Goal: Complete application form: Complete application form

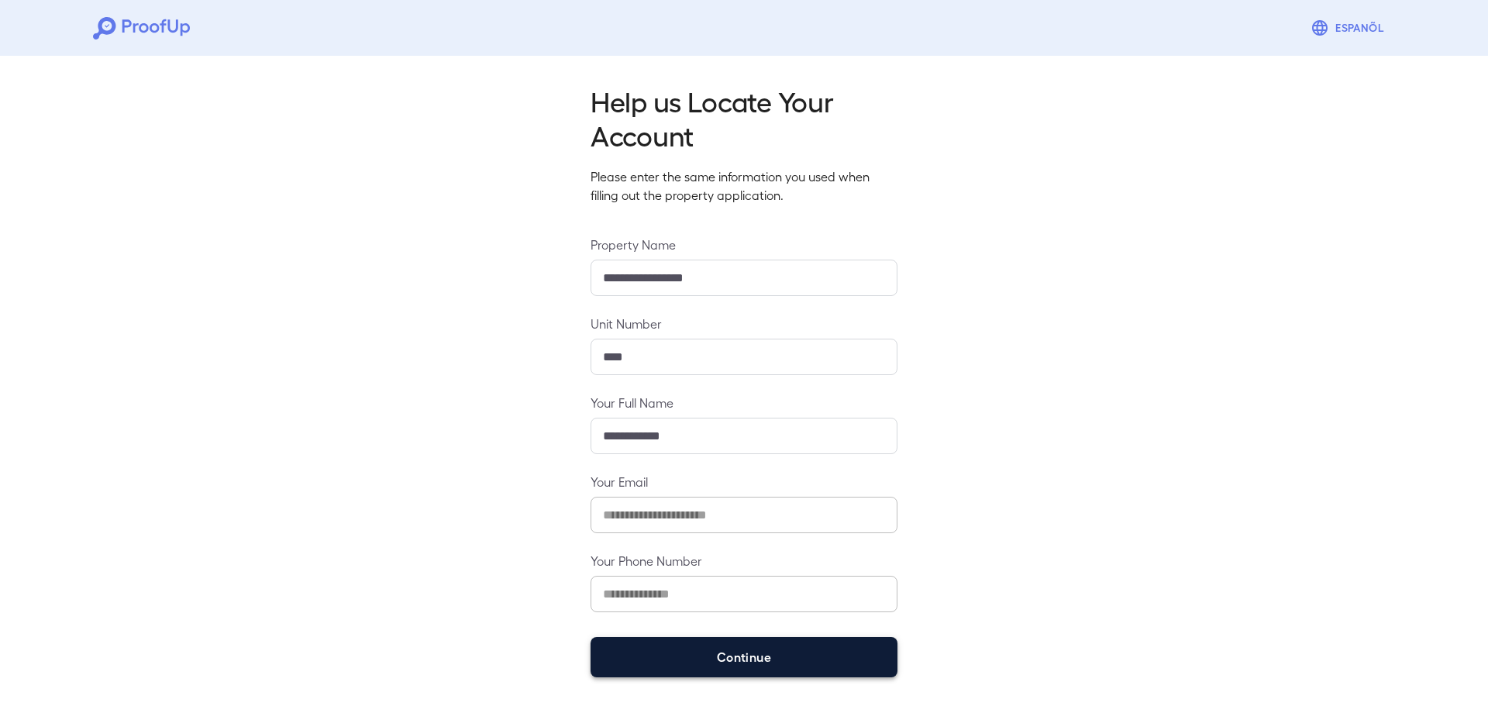
drag, startPoint x: 714, startPoint y: 662, endPoint x: 716, endPoint y: 654, distance: 8.1
click at [714, 660] on button "Continue" at bounding box center [743, 657] width 307 height 40
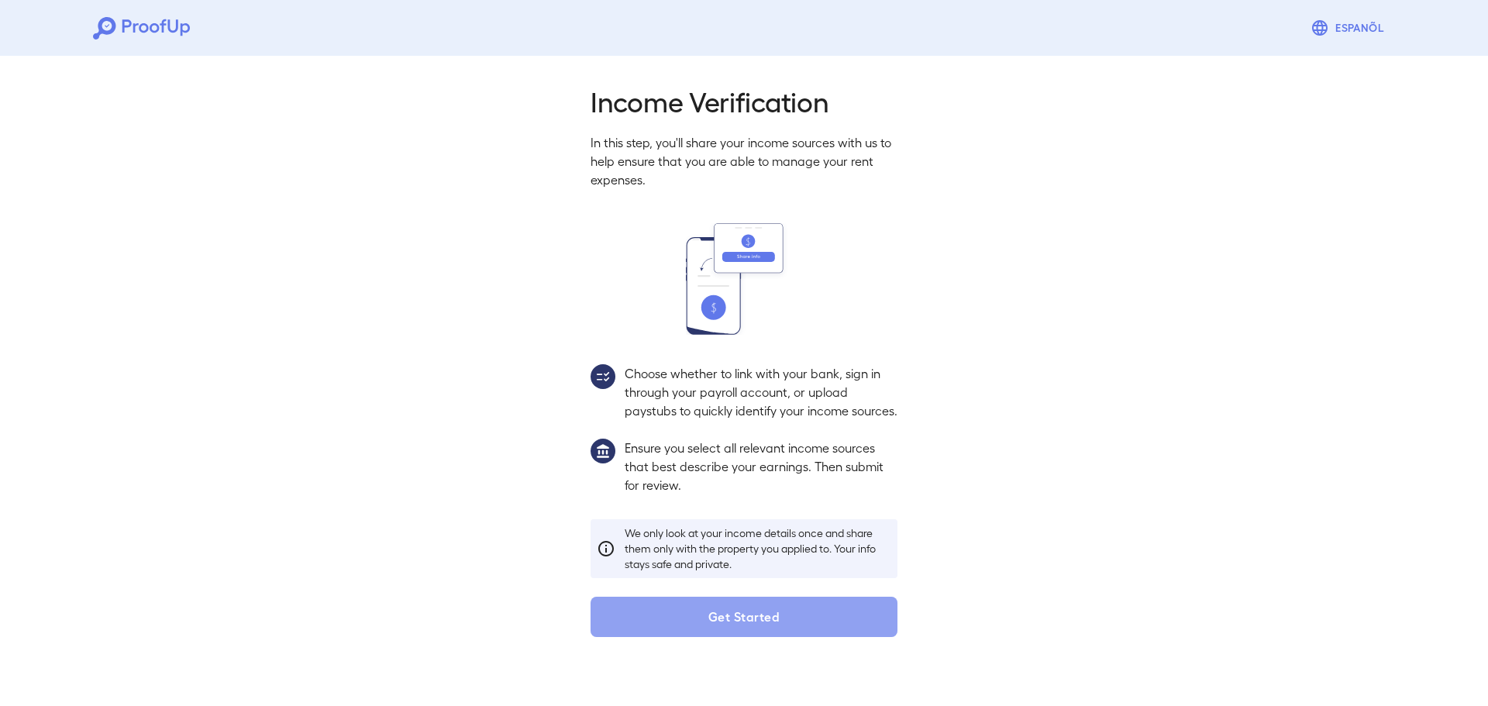
click at [747, 637] on button "Get Started" at bounding box center [743, 617] width 307 height 40
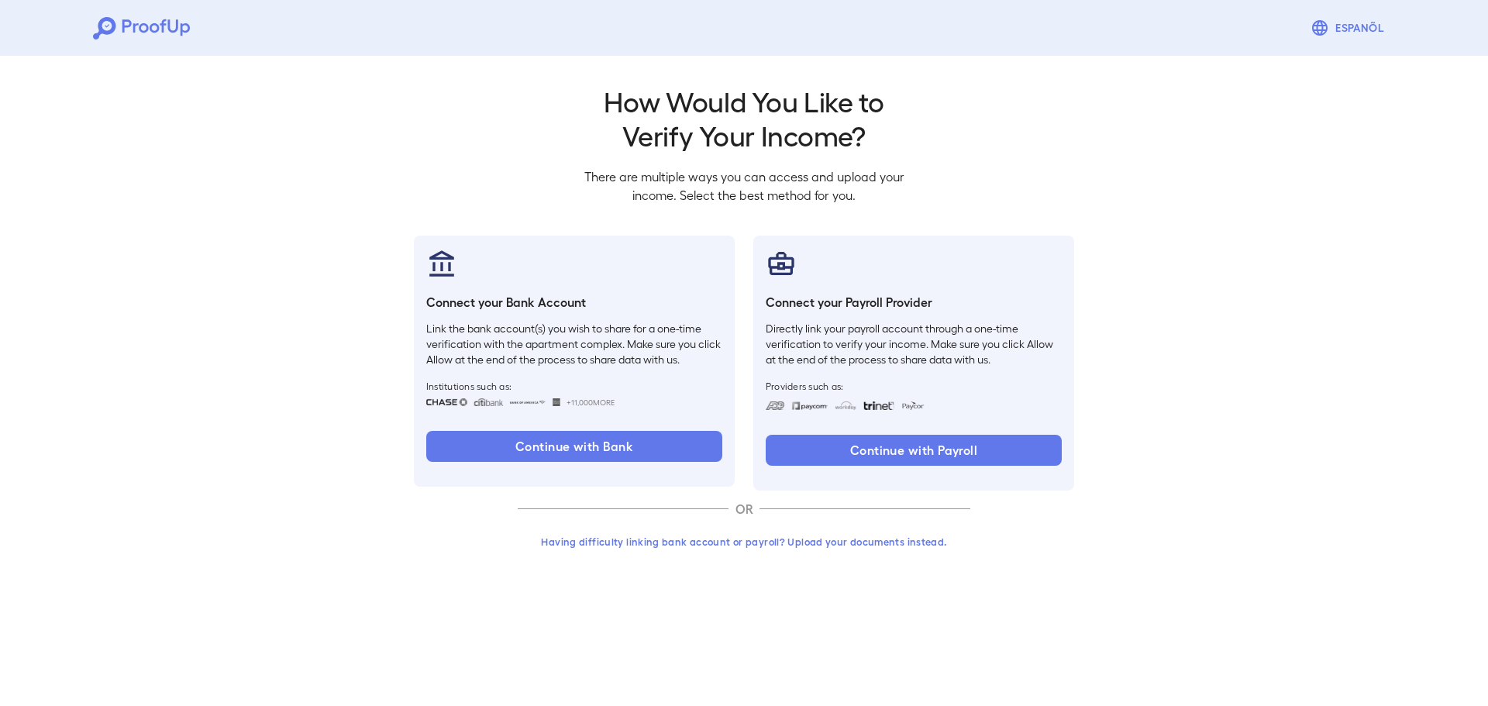
click at [838, 539] on button "Having difficulty linking bank account or payroll? Upload your documents instea…" at bounding box center [744, 542] width 452 height 28
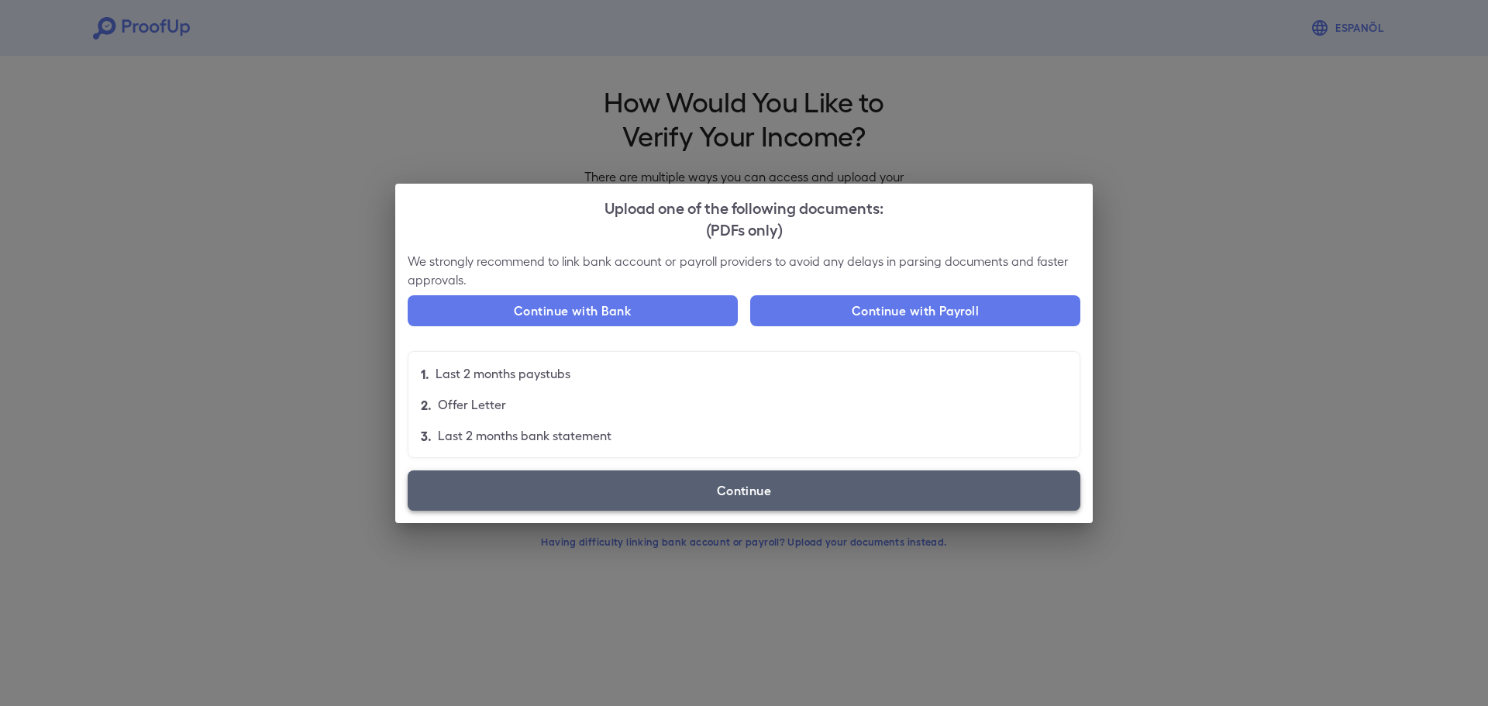
click at [755, 483] on label "Continue" at bounding box center [744, 490] width 672 height 40
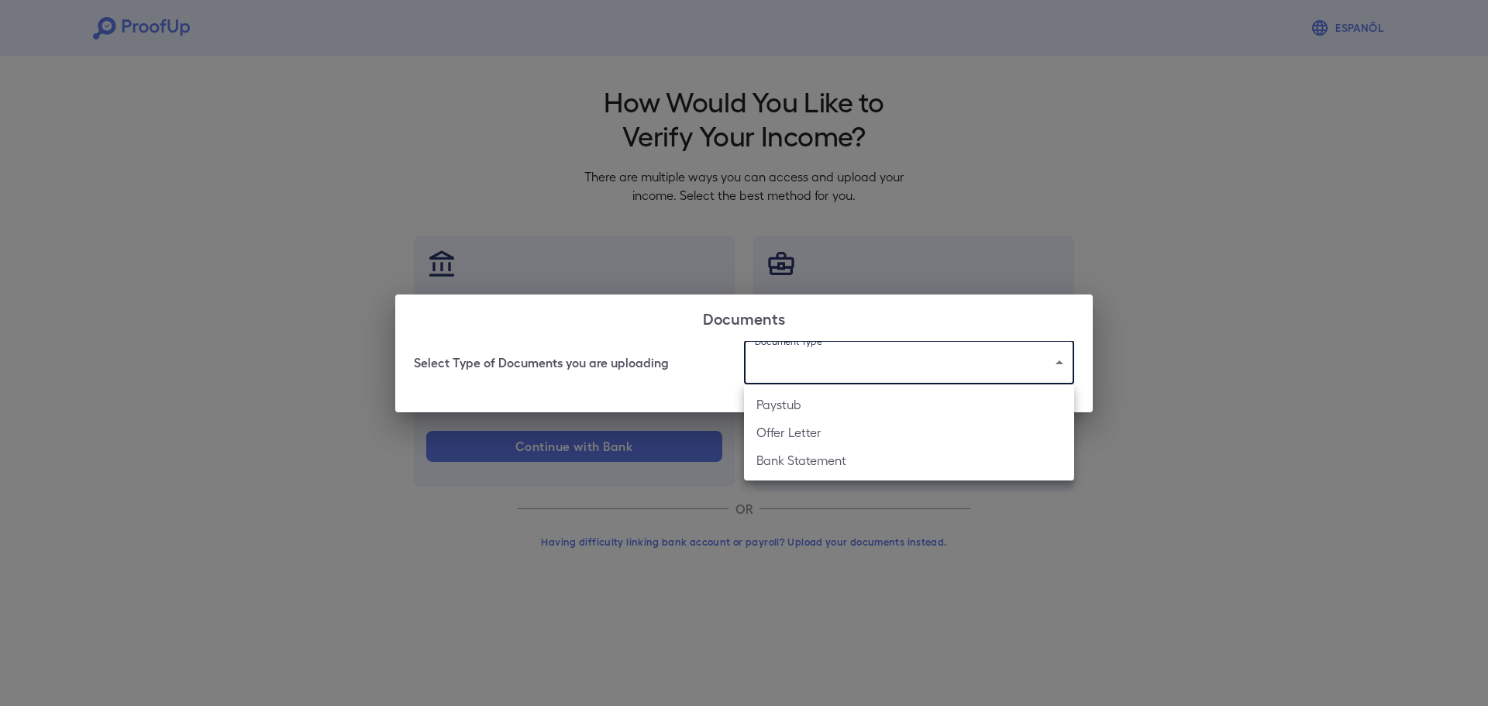
click at [865, 367] on body "Espanõl Go back How Would You Like to Verify Your Income? There are multiple wa…" at bounding box center [744, 296] width 1488 height 592
click at [841, 410] on li "Paystub" at bounding box center [909, 404] width 330 height 28
type input "*******"
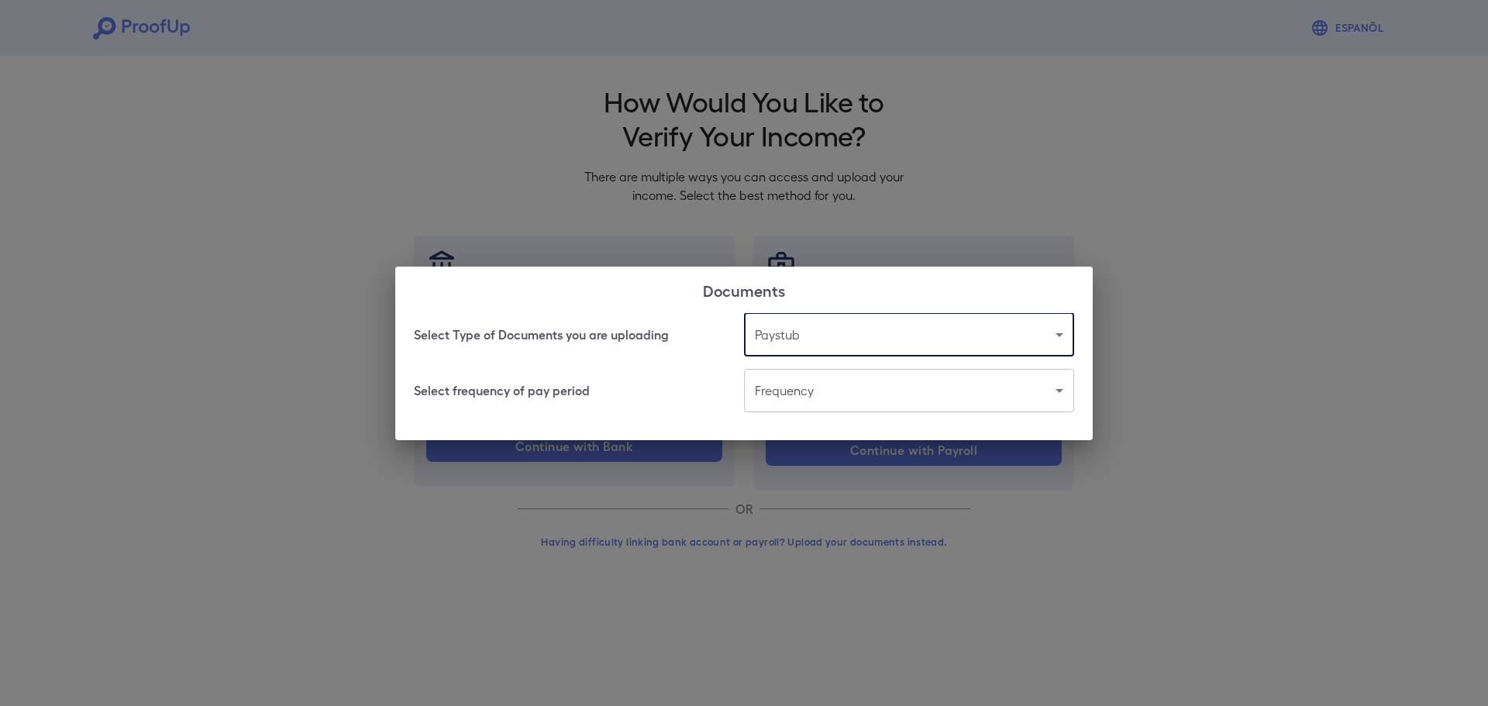
click at [845, 403] on body "Espanõl Go back How Would You Like to Verify Your Income? There are multiple wa…" at bounding box center [744, 296] width 1488 height 592
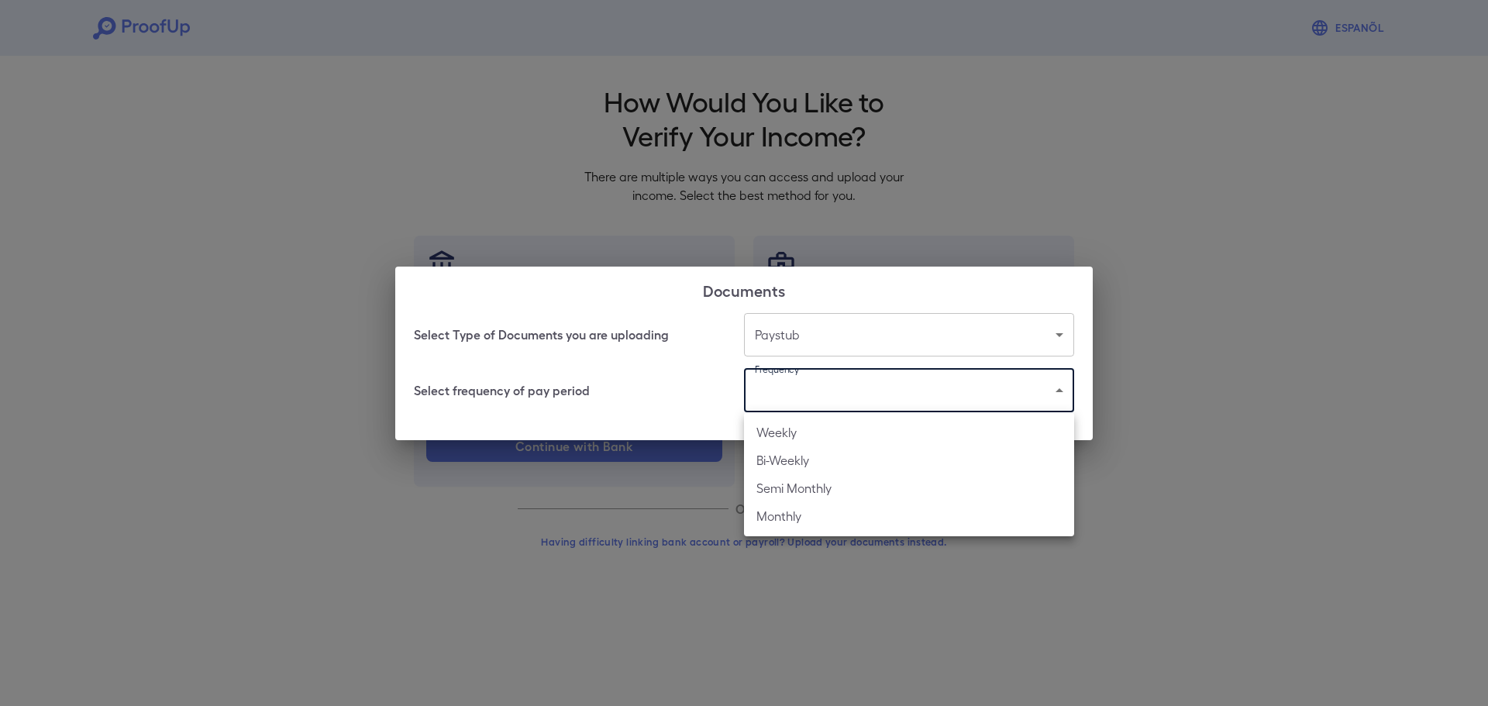
click at [817, 463] on li "Bi-Weekly" at bounding box center [909, 460] width 330 height 28
type input "*********"
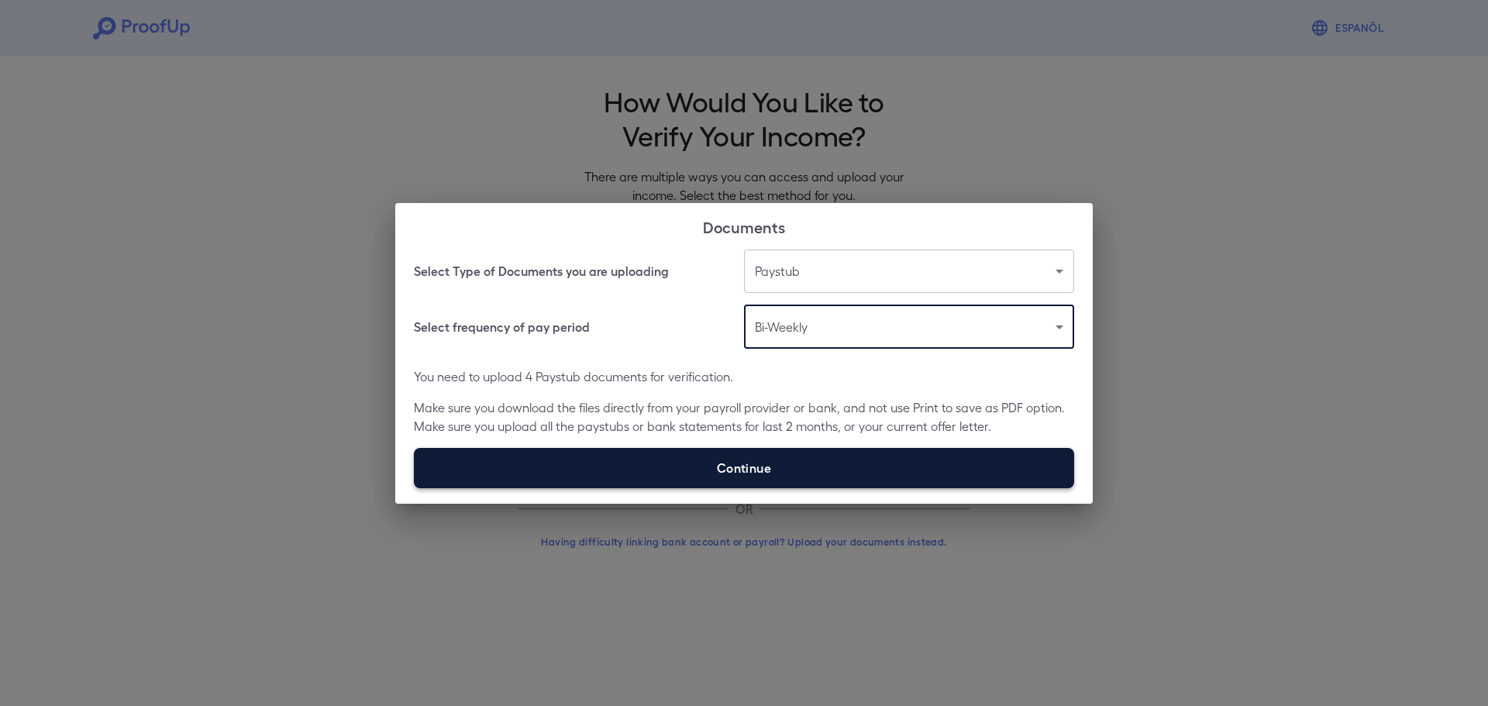
click at [834, 468] on label "Continue" at bounding box center [744, 468] width 660 height 40
click at [414, 487] on input "Continue" at bounding box center [414, 487] width 1 height 1
type input "**********"
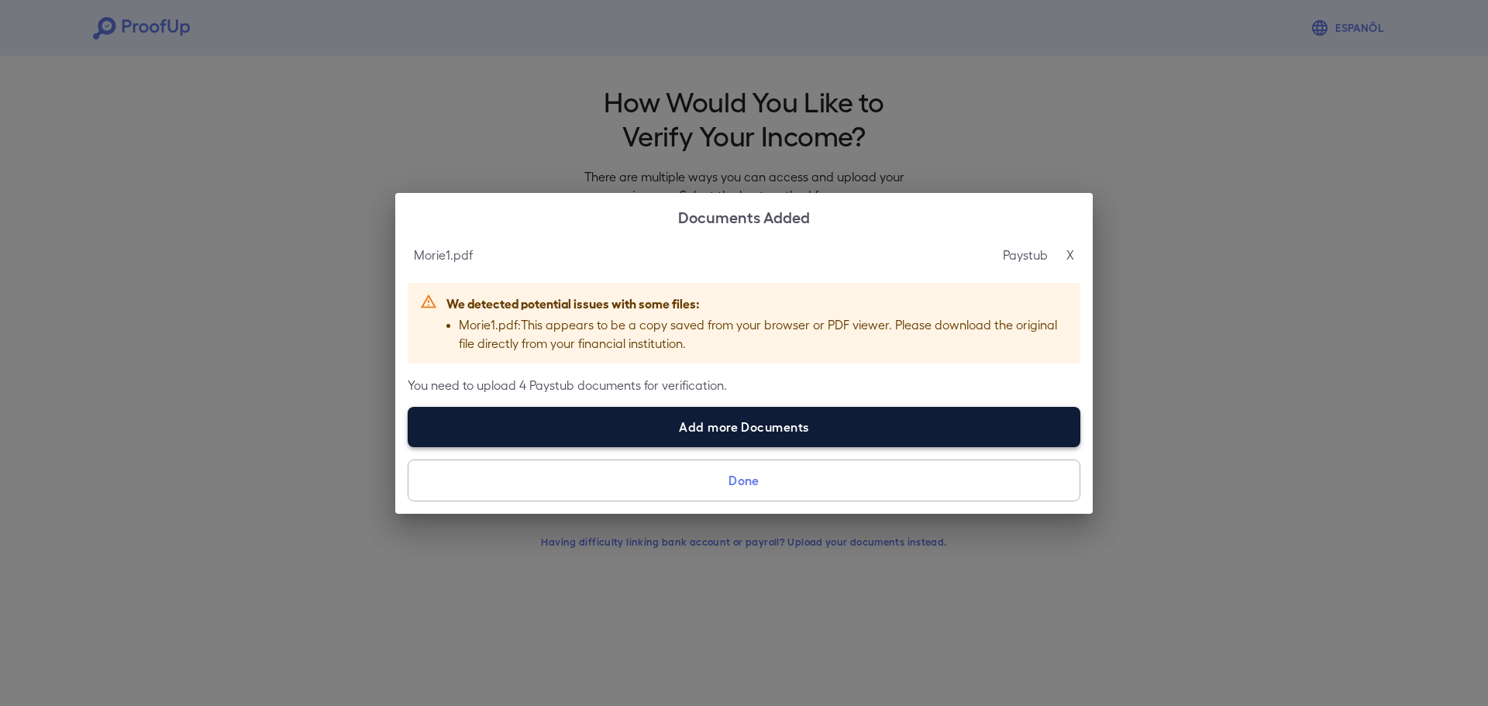
click at [785, 435] on label "Add more Documents" at bounding box center [744, 427] width 672 height 40
click at [408, 446] on input "Add more Documents" at bounding box center [408, 446] width 1 height 1
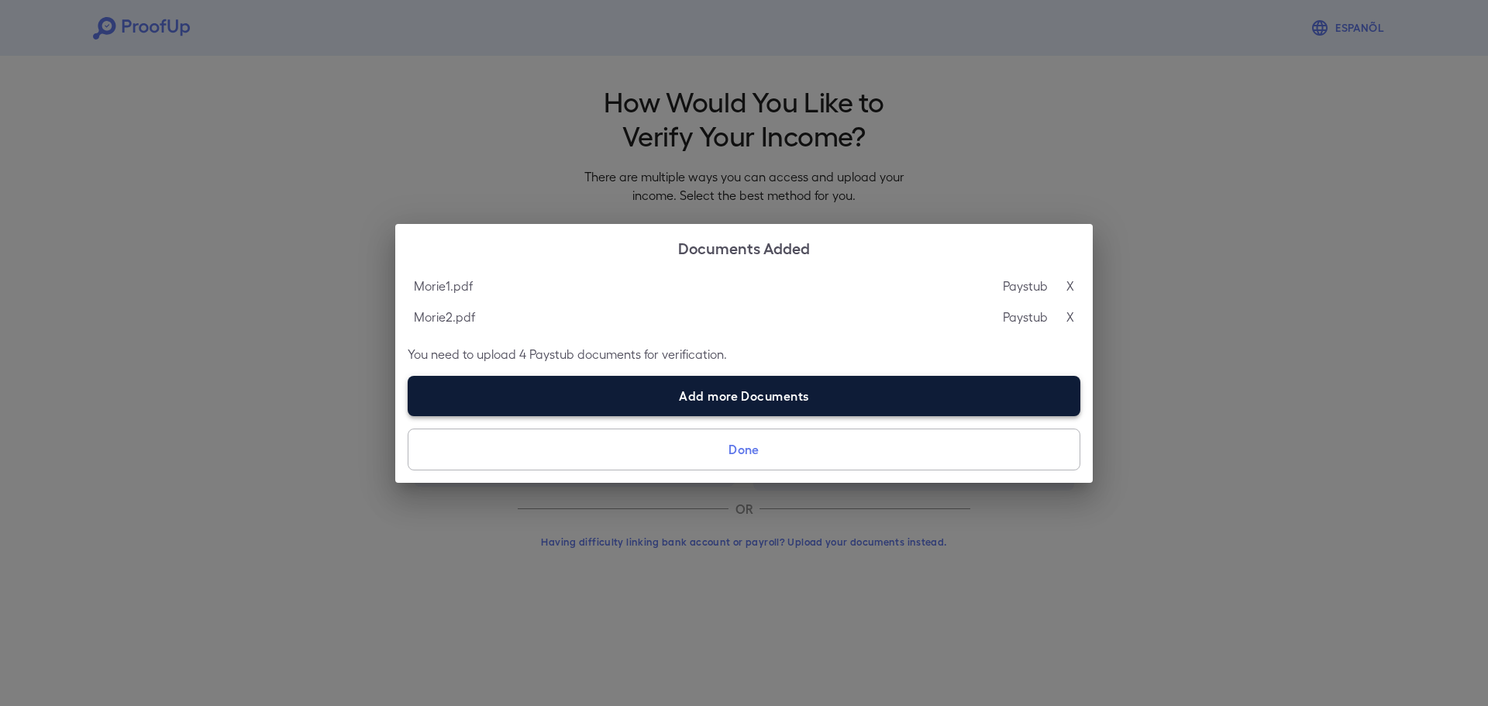
click at [752, 404] on label "Add more Documents" at bounding box center [744, 396] width 672 height 40
click at [408, 415] on input "Add more Documents" at bounding box center [408, 415] width 1 height 1
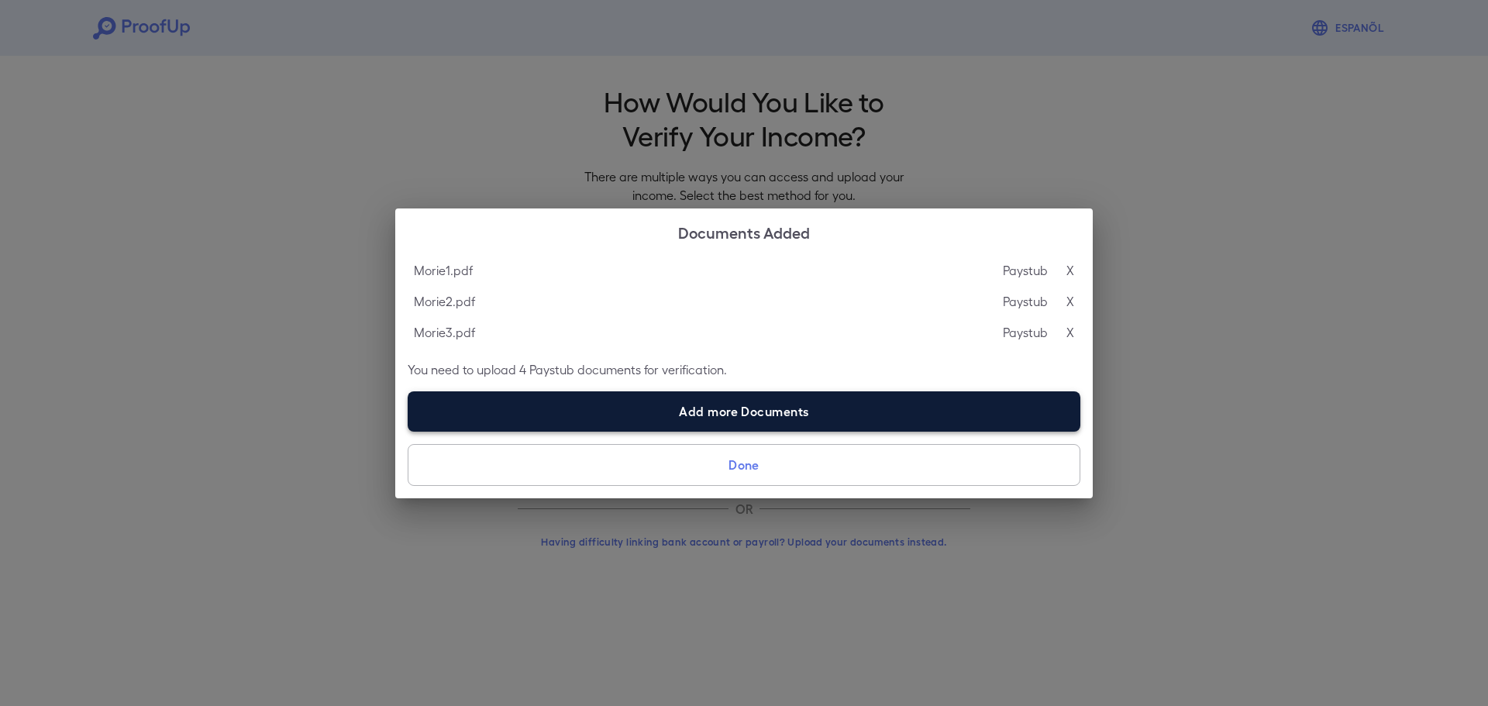
click at [714, 409] on label "Add more Documents" at bounding box center [744, 411] width 672 height 40
click at [408, 431] on input "Add more Documents" at bounding box center [408, 431] width 1 height 1
type input "**********"
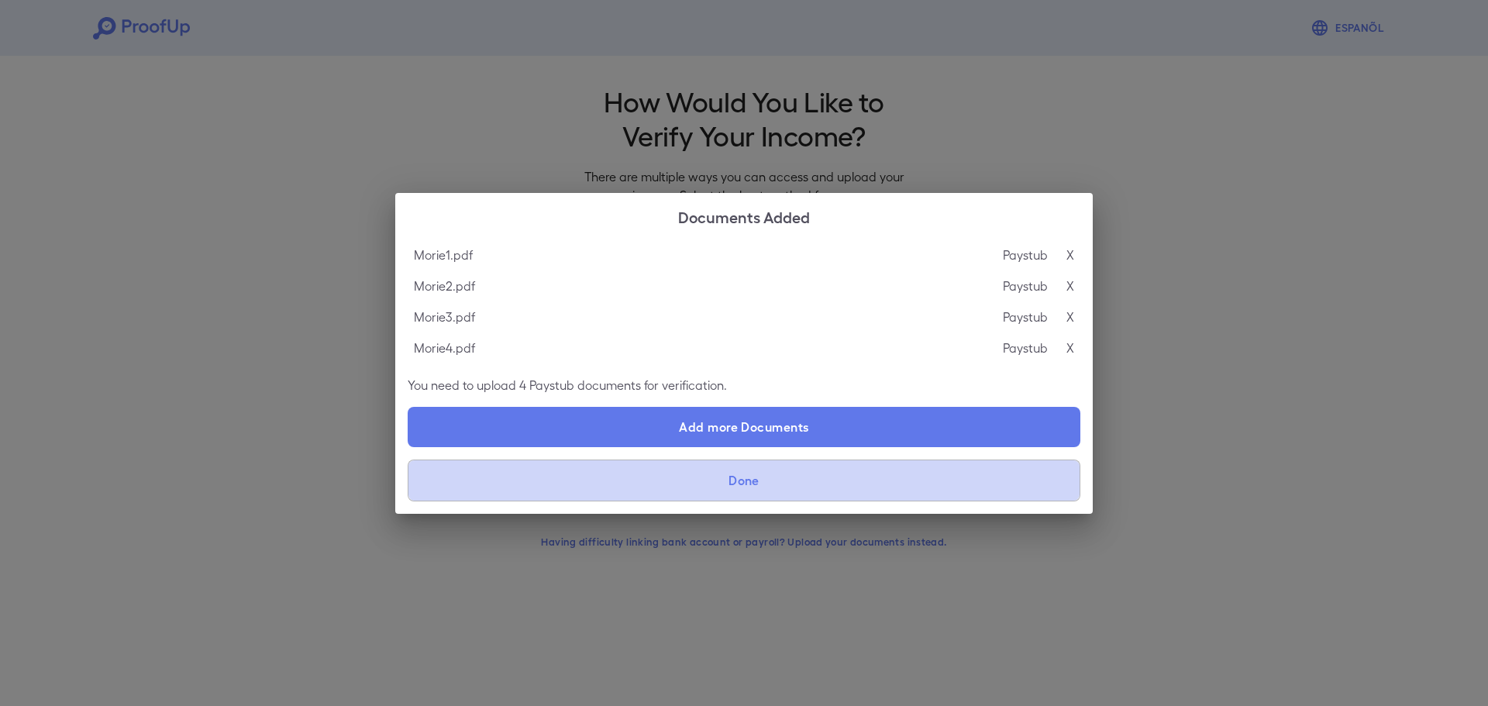
click at [765, 488] on button "Done" at bounding box center [744, 480] width 672 height 42
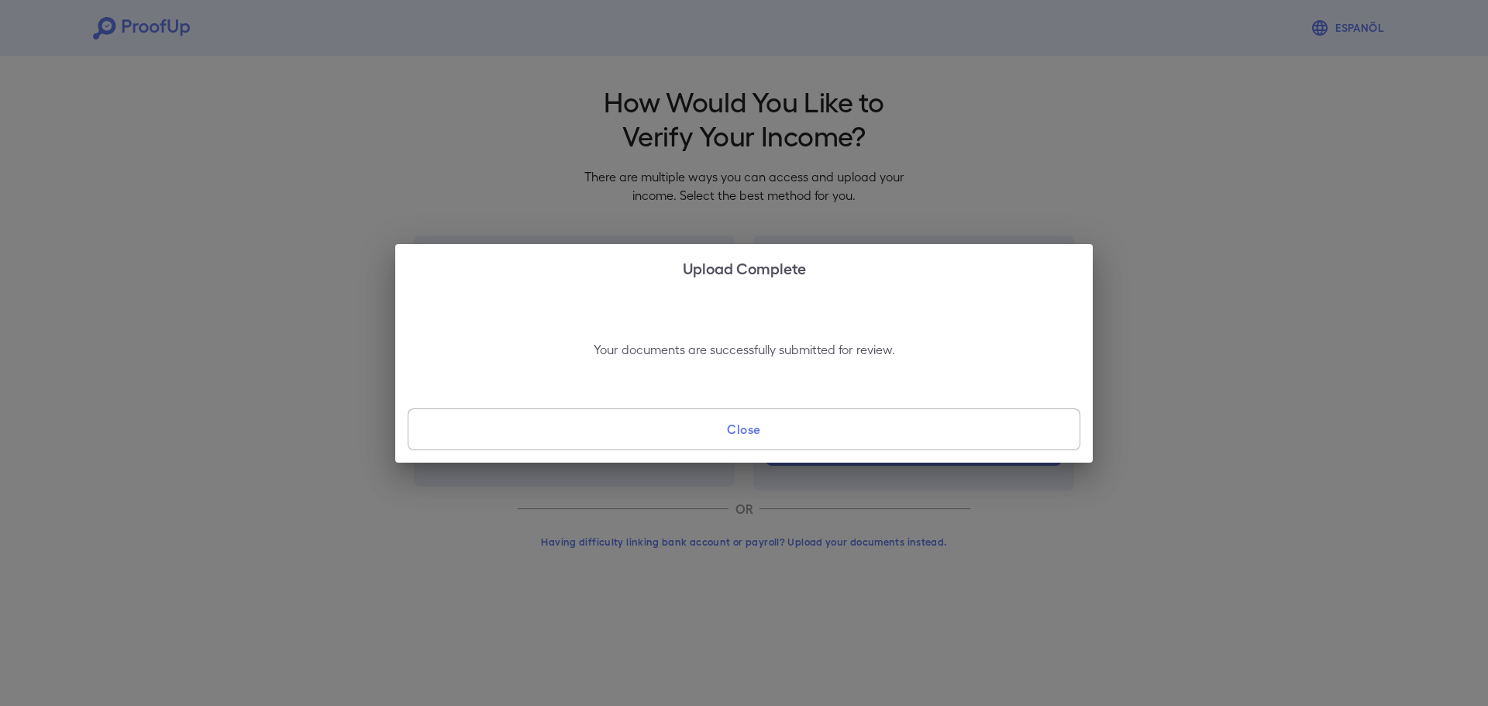
click at [819, 427] on button "Close" at bounding box center [744, 429] width 672 height 42
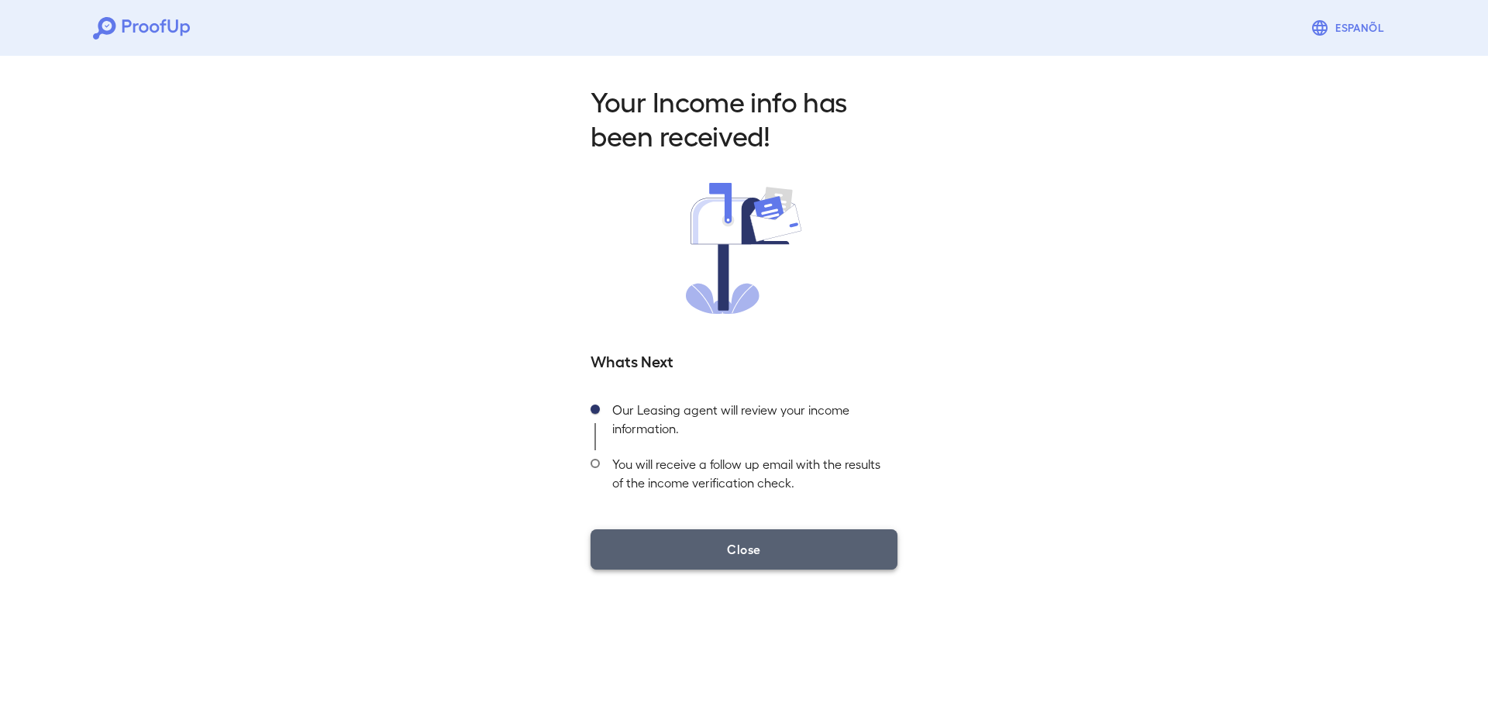
click at [801, 552] on button "Close" at bounding box center [743, 549] width 307 height 40
